Goal: Check status: Check status

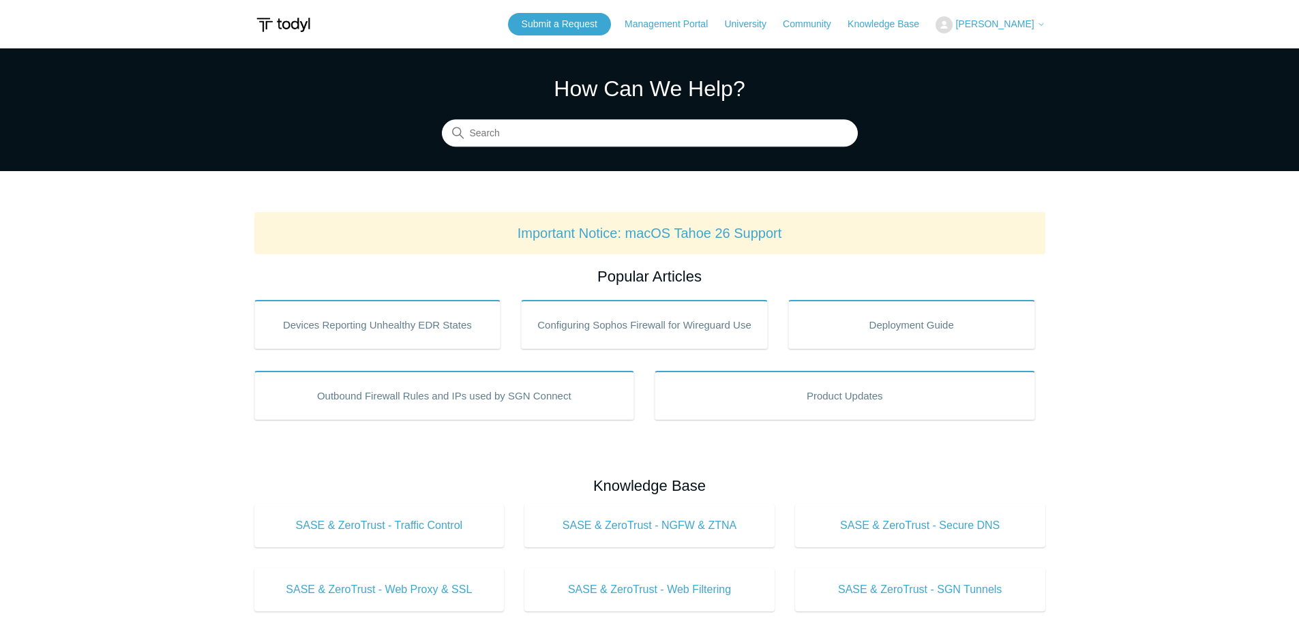
click at [1002, 26] on span "[PERSON_NAME]" at bounding box center [994, 23] width 78 height 11
click at [993, 53] on link "My Support Requests" at bounding box center [1002, 54] width 133 height 24
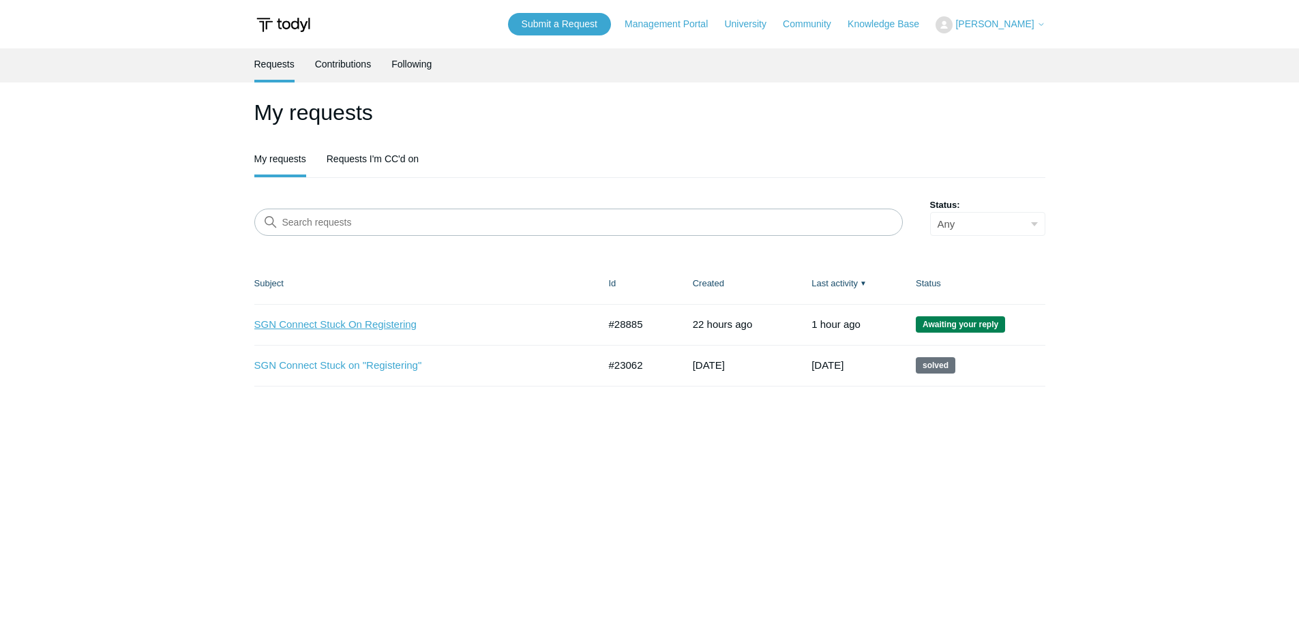
click at [344, 324] on link "SGN Connect Stuck On Registering" at bounding box center [416, 325] width 324 height 16
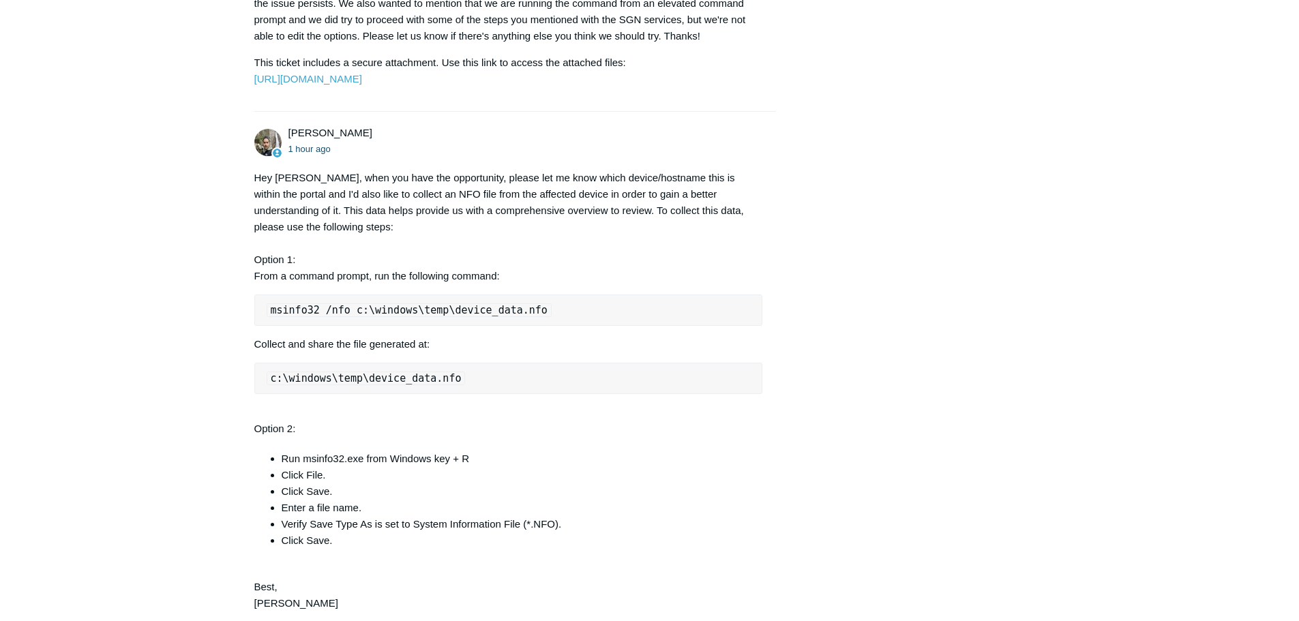
scroll to position [1841, 0]
